Goal: Task Accomplishment & Management: Use online tool/utility

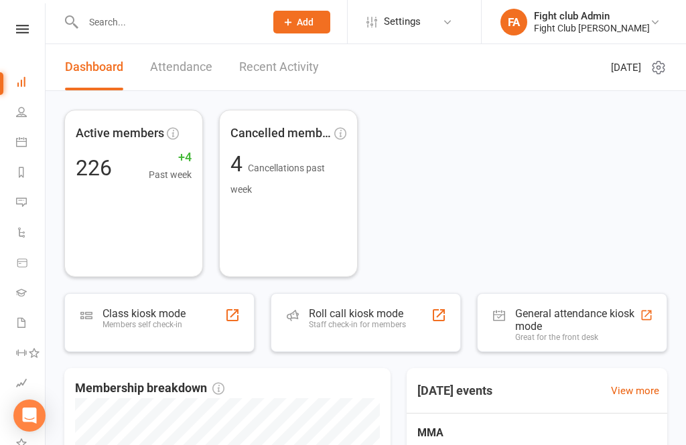
click at [372, 312] on div "Roll call kiosk mode" at bounding box center [357, 313] width 97 height 13
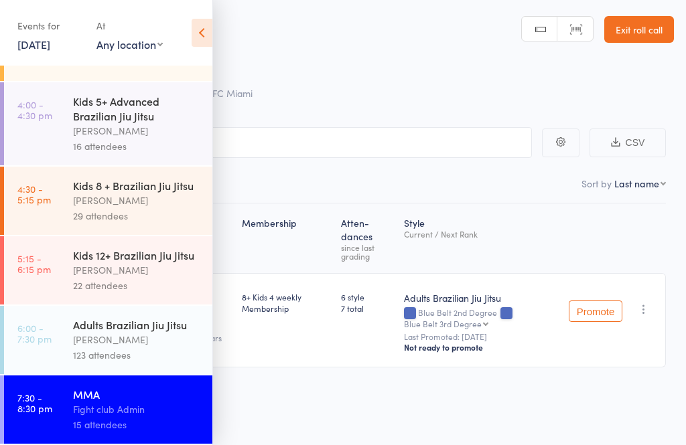
scroll to position [133, 0]
click at [202, 21] on icon at bounding box center [201, 33] width 21 height 28
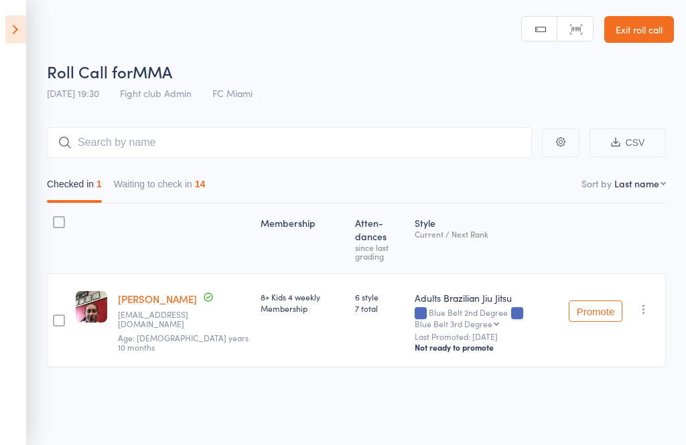
click at [179, 183] on button "Waiting to check in 14" at bounding box center [160, 187] width 92 height 31
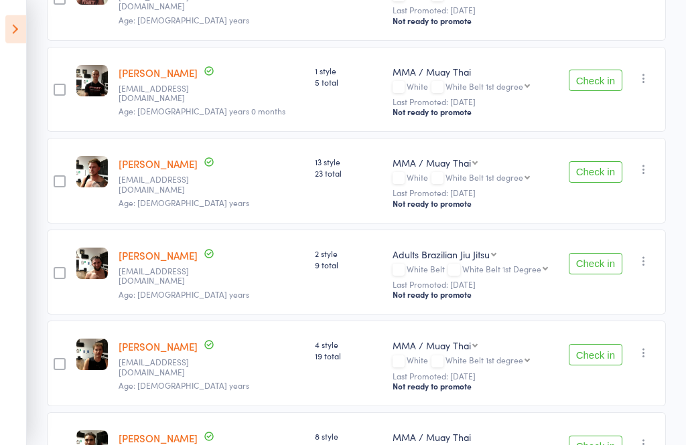
scroll to position [298, 0]
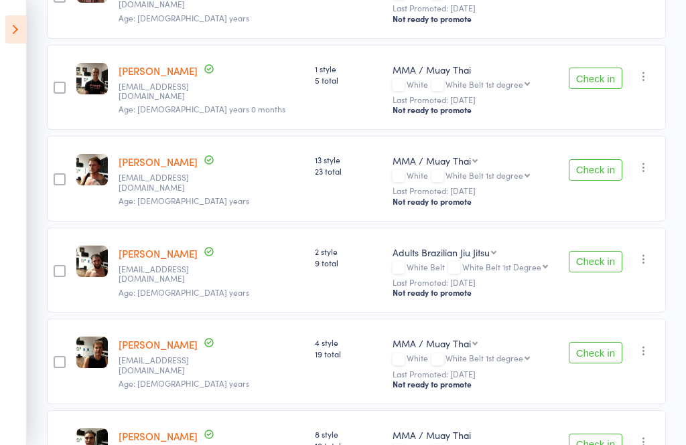
click at [607, 261] on button "Check in" at bounding box center [595, 261] width 54 height 21
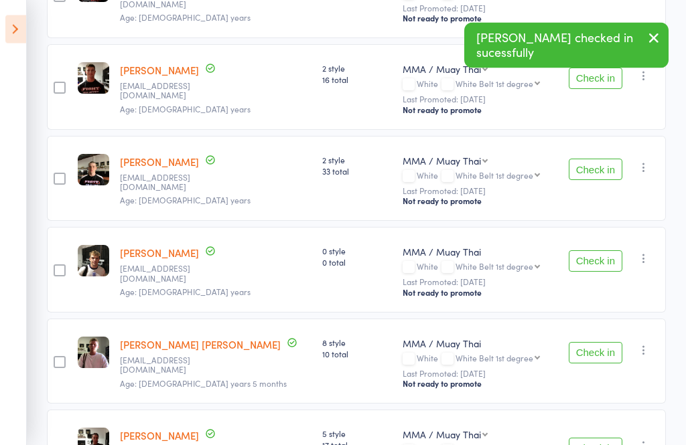
scroll to position [663, 0]
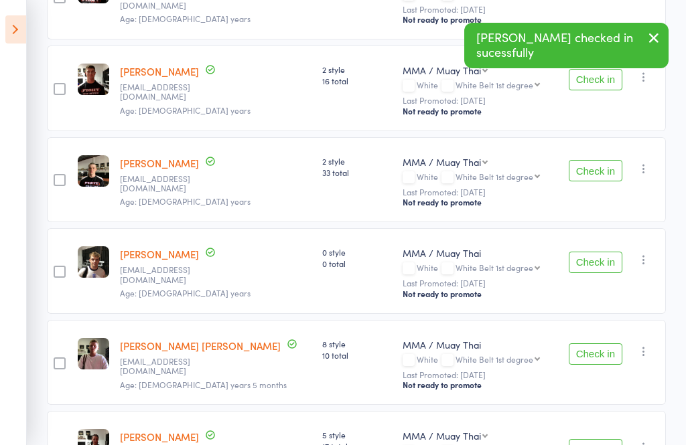
click at [609, 269] on button "Check in" at bounding box center [595, 262] width 54 height 21
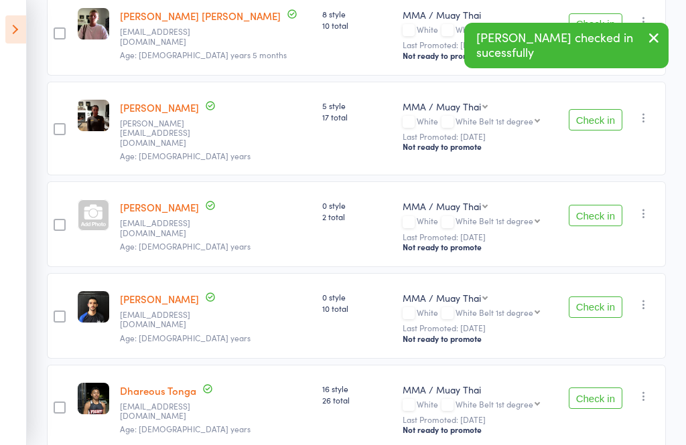
scroll to position [921, 0]
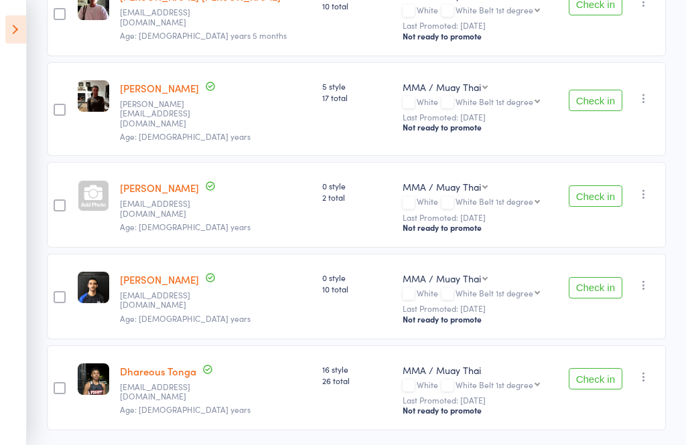
click at [607, 381] on button "Check in" at bounding box center [595, 378] width 54 height 21
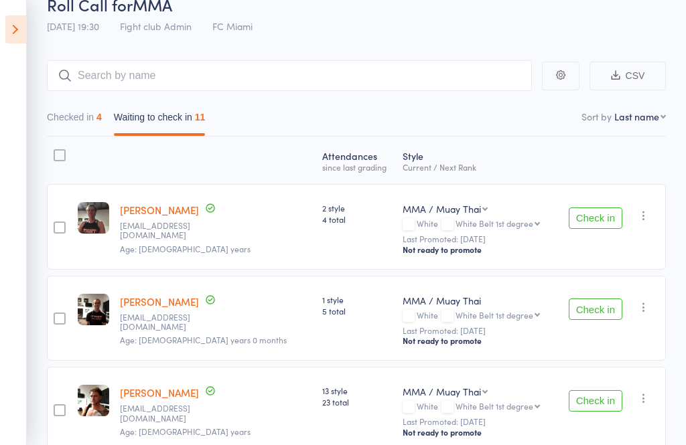
scroll to position [66, 0]
click at [481, 77] on input "search" at bounding box center [289, 76] width 485 height 31
click at [282, 65] on input "search" at bounding box center [289, 76] width 485 height 31
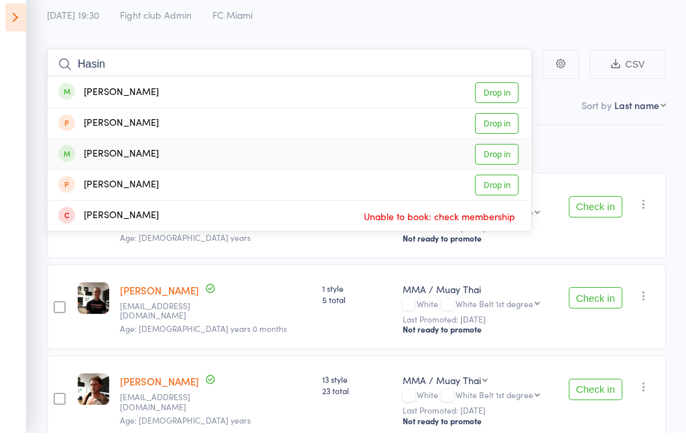
type input "Hasin"
click at [514, 163] on link "Drop in" at bounding box center [497, 166] width 44 height 21
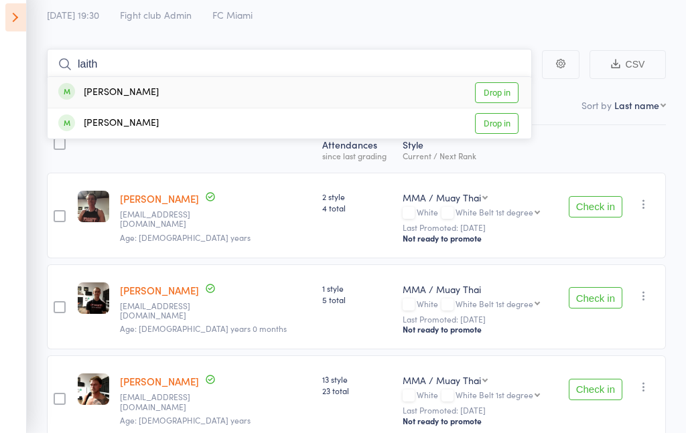
type input "laith"
click at [511, 94] on link "Drop in" at bounding box center [497, 104] width 44 height 21
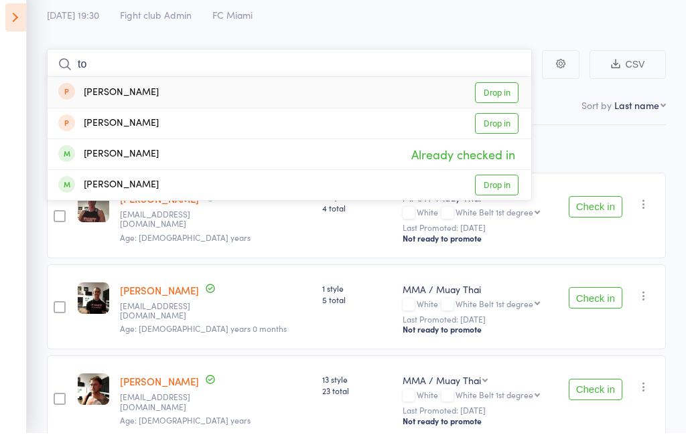
type input "t"
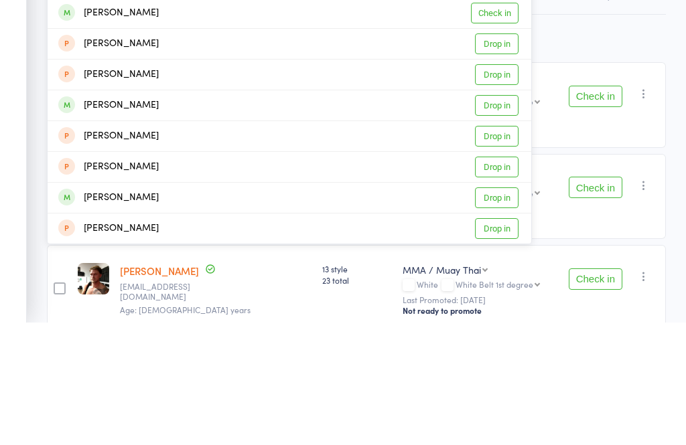
scroll to position [36, 0]
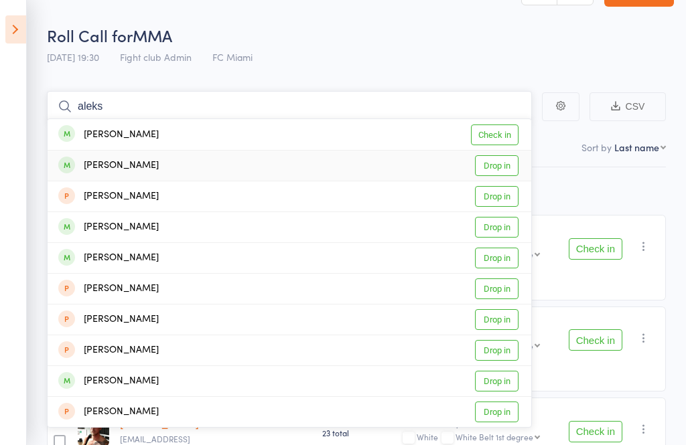
type input "aleks"
click at [501, 165] on link "Drop in" at bounding box center [497, 165] width 44 height 21
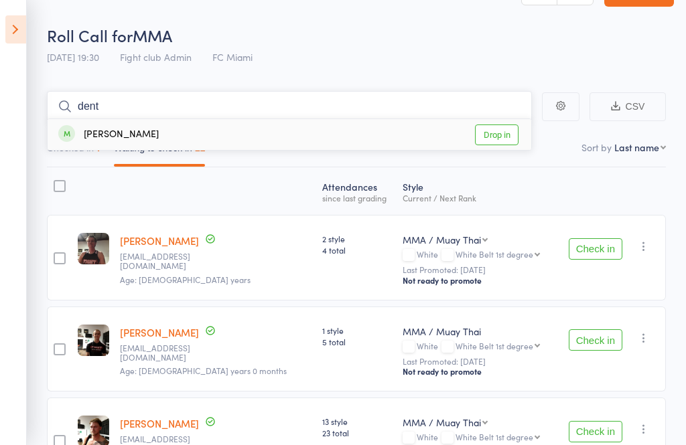
type input "dent"
click at [506, 133] on link "Drop in" at bounding box center [497, 135] width 44 height 21
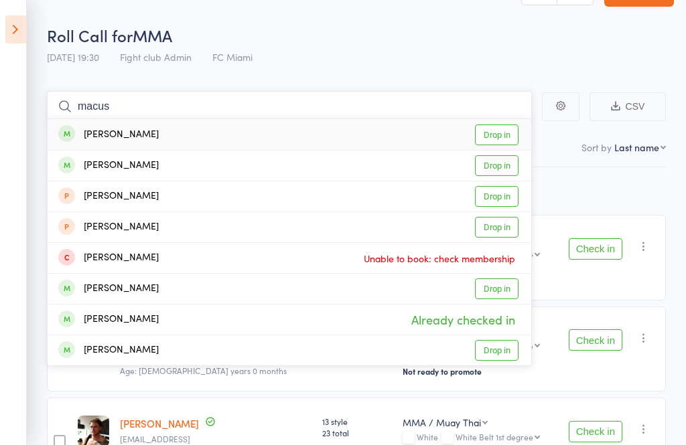
type input "macus"
click at [506, 125] on link "Drop in" at bounding box center [497, 135] width 44 height 21
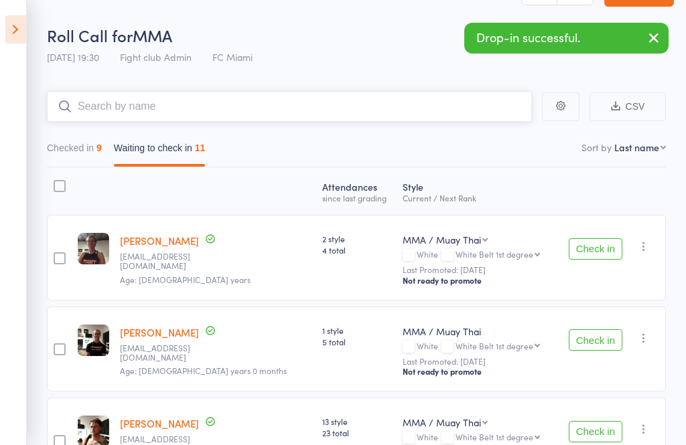
click at [316, 116] on input "search" at bounding box center [289, 106] width 485 height 31
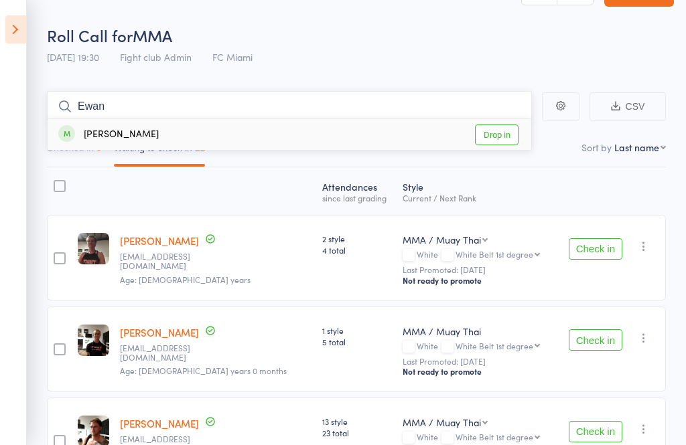
type input "Ewan"
click at [500, 133] on link "Drop in" at bounding box center [497, 135] width 44 height 21
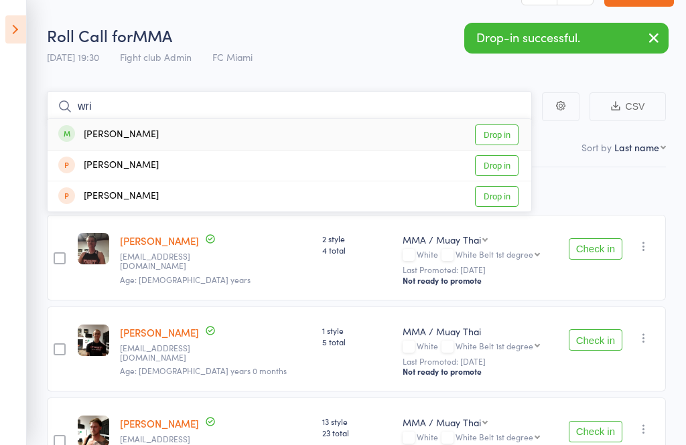
type input "wri"
click at [512, 130] on link "Drop in" at bounding box center [497, 135] width 44 height 21
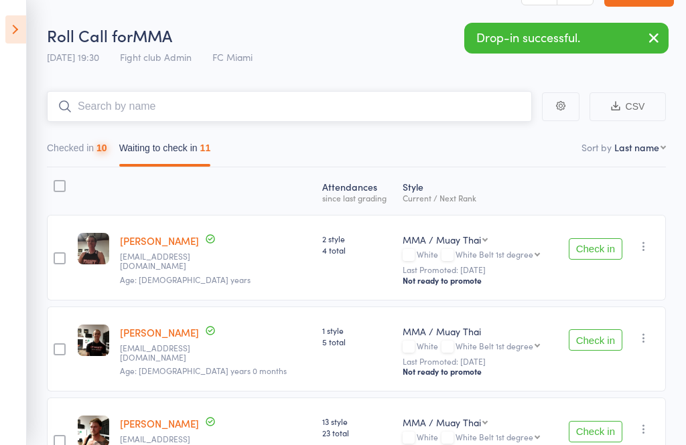
click at [305, 108] on input "search" at bounding box center [289, 106] width 485 height 31
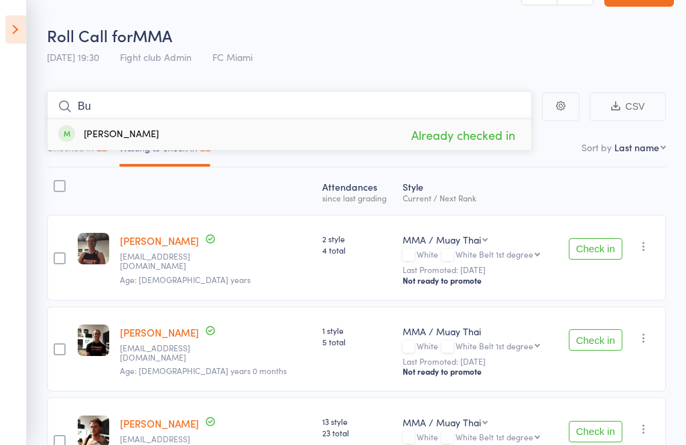
type input "B"
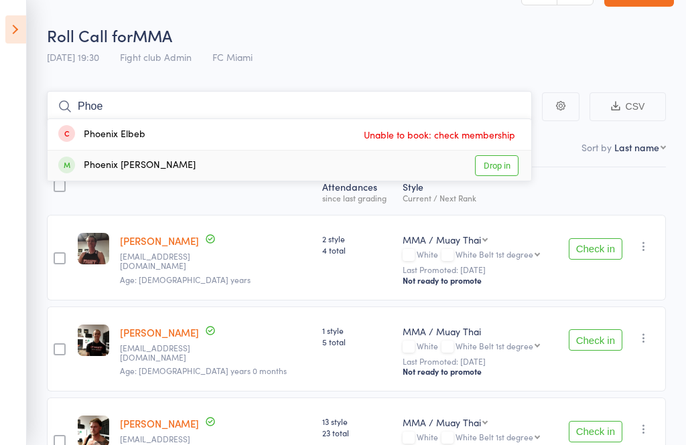
type input "Phoe"
click at [512, 166] on link "Drop in" at bounding box center [497, 165] width 44 height 21
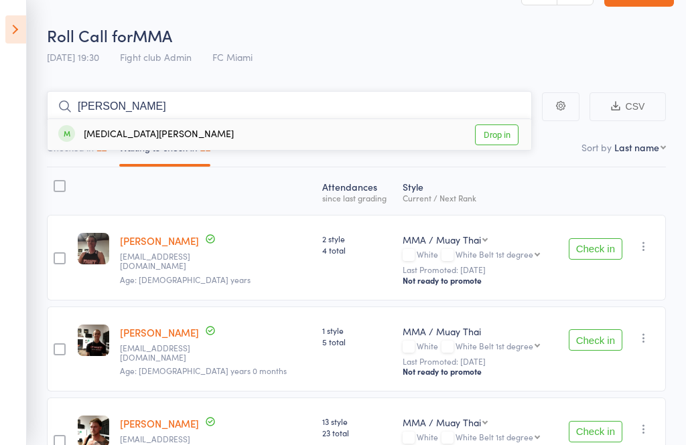
type input "[PERSON_NAME]"
click at [493, 131] on link "Drop in" at bounding box center [497, 135] width 44 height 21
